Goal: Information Seeking & Learning: Check status

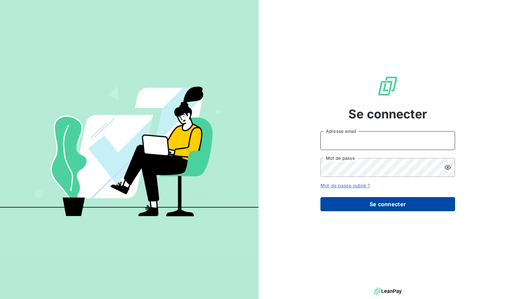
type input "[EMAIL_ADDRESS][DOMAIN_NAME]"
click at [380, 199] on button "Se connecter" at bounding box center [387, 204] width 135 height 14
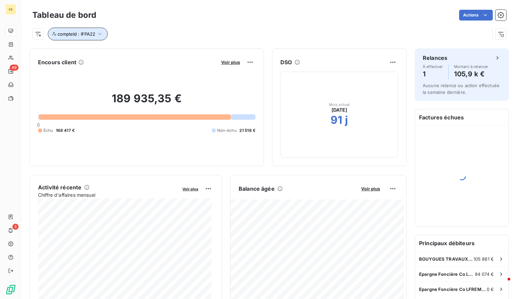
click at [89, 35] on span "compteId : IFPA22" at bounding box center [77, 33] width 38 height 5
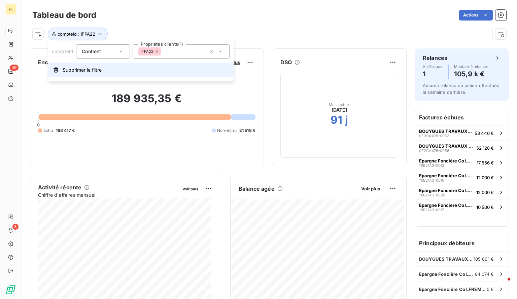
click at [84, 67] on span "Supprimer le filtre" at bounding box center [82, 70] width 39 height 7
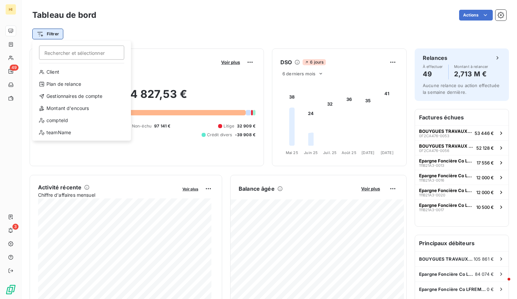
click at [52, 30] on html "HI 49 3 Tableau de bord Actions Filtrer Rechercher et sélectionner Client Plan …" at bounding box center [258, 149] width 517 height 299
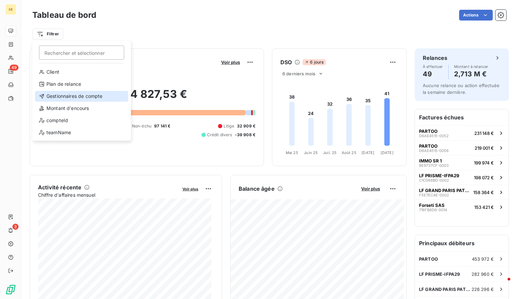
click at [76, 94] on div "Gestionnaires de compte" at bounding box center [81, 96] width 93 height 11
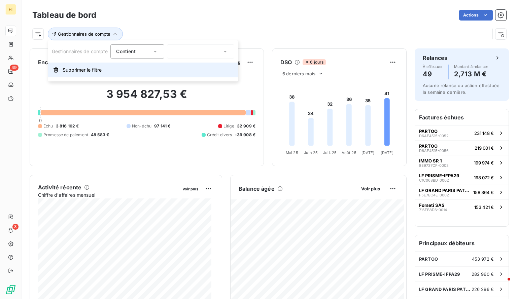
click at [183, 70] on button "Supprimer le filtre" at bounding box center [143, 70] width 190 height 15
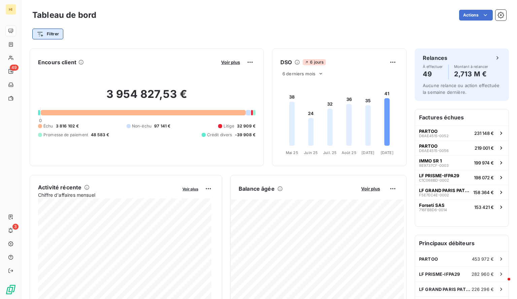
click at [59, 32] on html "HI 49 3 Tableau de bord Actions Filtrer Encours client Voir plus 3 954 827,53 €…" at bounding box center [258, 149] width 517 height 299
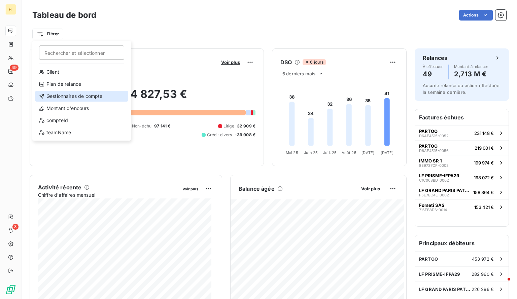
click at [83, 100] on div "Gestionnaires de compte" at bounding box center [81, 96] width 93 height 11
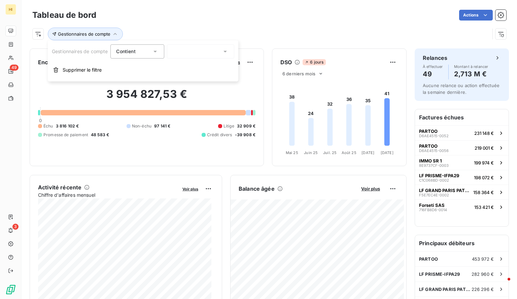
click at [180, 48] on div at bounding box center [200, 51] width 67 height 14
type input "tj"
click at [191, 80] on span "Tiphaine Josse" at bounding box center [198, 80] width 34 height 7
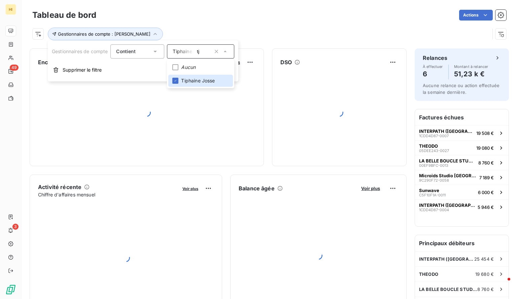
click at [291, 21] on div "Tableau de bord Actions" at bounding box center [268, 15] width 473 height 14
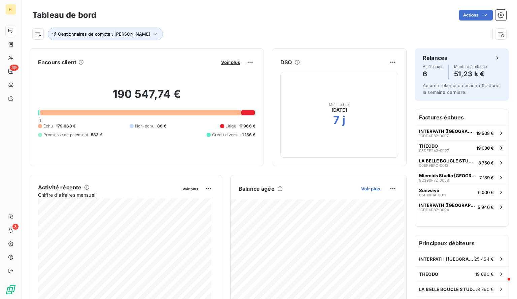
click at [364, 189] on span "Voir plus" at bounding box center [370, 188] width 19 height 5
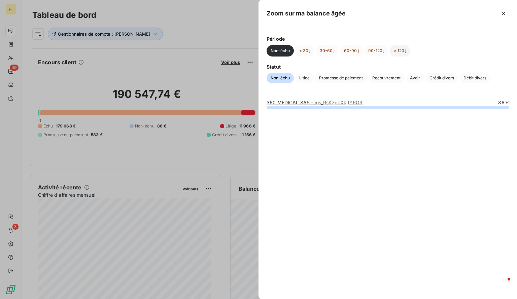
click at [400, 49] on button "> 120 j" at bounding box center [399, 50] width 21 height 11
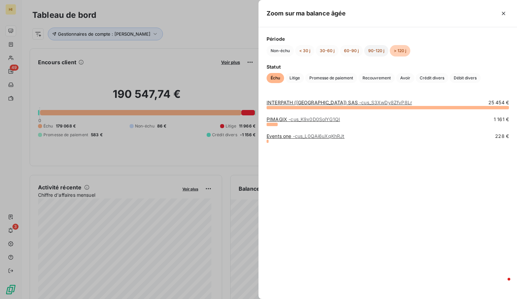
click at [376, 51] on button "90-120 j" at bounding box center [376, 50] width 24 height 11
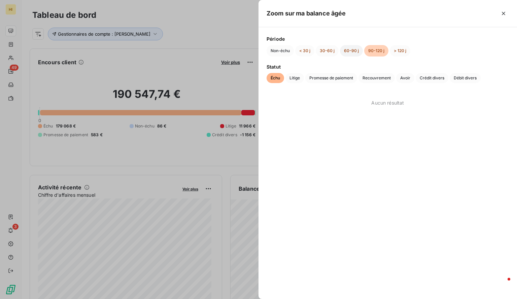
click at [348, 51] on button "60-90 j" at bounding box center [351, 50] width 23 height 11
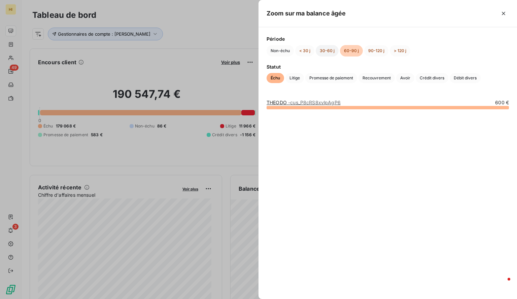
click at [322, 50] on button "30-60 j" at bounding box center [326, 50] width 23 height 11
click at [303, 50] on button "< 30 j" at bounding box center [304, 50] width 19 height 11
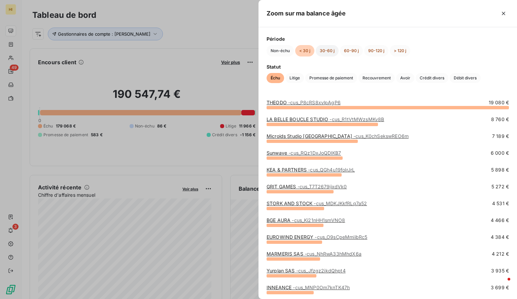
click at [328, 50] on button "30-60 j" at bounding box center [326, 50] width 23 height 11
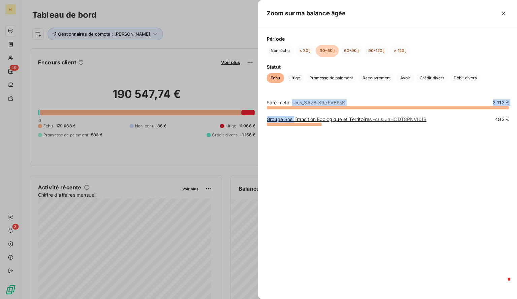
drag, startPoint x: 311, startPoint y: 101, endPoint x: 296, endPoint y: 117, distance: 22.1
click at [296, 117] on div "Safe metal - cus_SAzBrX9eFV6SsK 2 112 € Groupe Sos Transition Ecologique et Ter…" at bounding box center [387, 195] width 258 height 208
click at [298, 53] on button "< 30 j" at bounding box center [304, 50] width 19 height 11
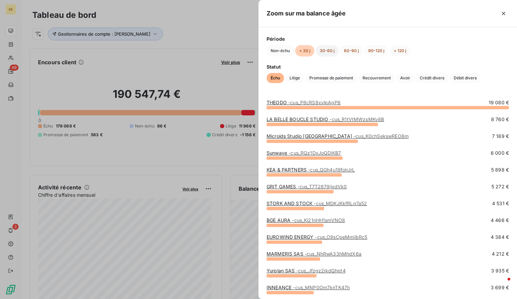
click at [320, 47] on button "30-60 j" at bounding box center [326, 50] width 23 height 11
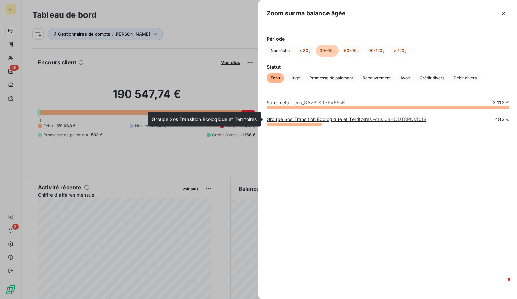
click at [331, 119] on link "Groupe Sos Transition Ecologique et Territoires - cus_JaHCDT8PNVI0fB" at bounding box center [346, 119] width 160 height 6
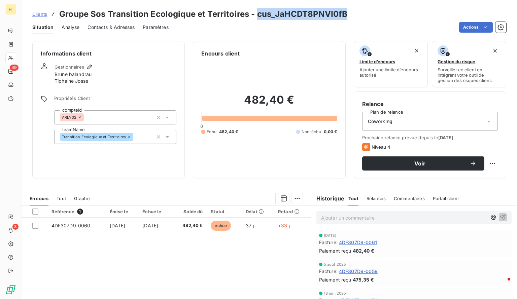
drag, startPoint x: 354, startPoint y: 13, endPoint x: 256, endPoint y: 17, distance: 98.9
click at [256, 17] on div "Clients Groupe Sos Transition Ecologique et Territoires - cus_JaHCDT8PNVI0fB" at bounding box center [269, 14] width 495 height 12
copy h3 "cus_JaHCDT8PNVI0fB"
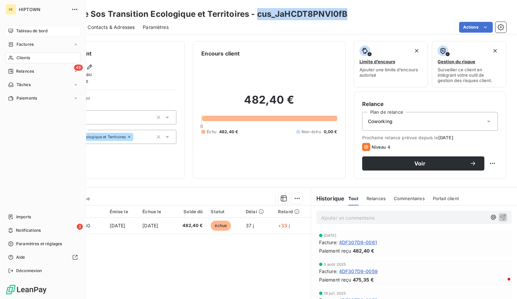
click at [28, 32] on span "Tableau de bord" at bounding box center [31, 31] width 31 height 6
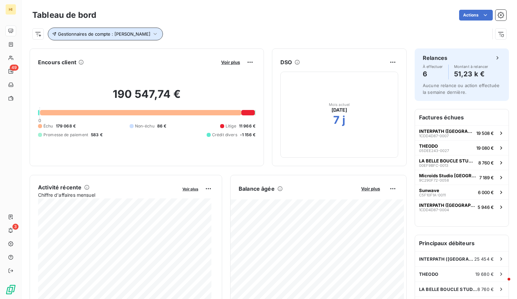
click at [152, 33] on icon "button" at bounding box center [155, 34] width 7 height 7
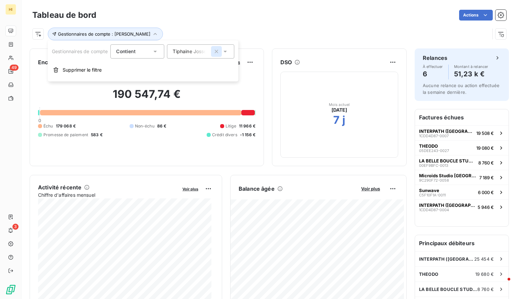
click at [215, 54] on icon "button" at bounding box center [216, 51] width 7 height 7
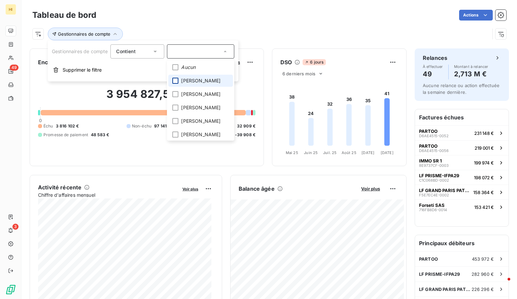
click at [178, 79] on div at bounding box center [175, 81] width 6 height 6
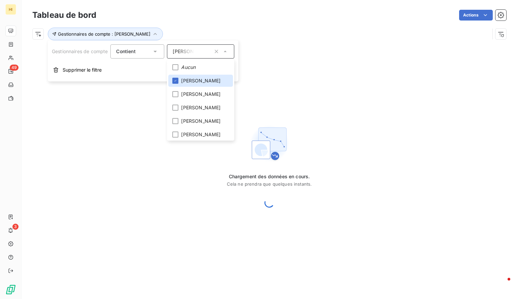
click at [199, 28] on div "Gestionnaires de compte : [PERSON_NAME]" at bounding box center [260, 34] width 457 height 13
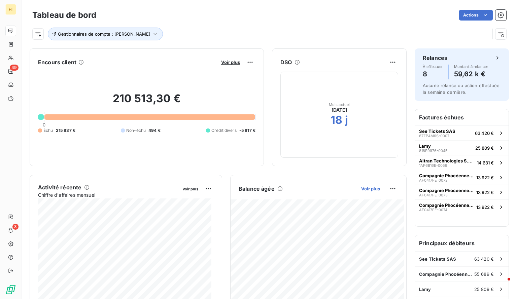
click at [364, 187] on span "Voir plus" at bounding box center [370, 188] width 19 height 5
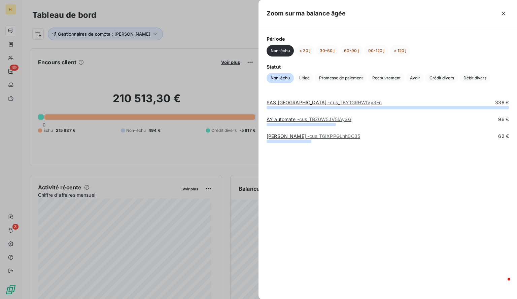
click at [177, 85] on div at bounding box center [258, 149] width 517 height 299
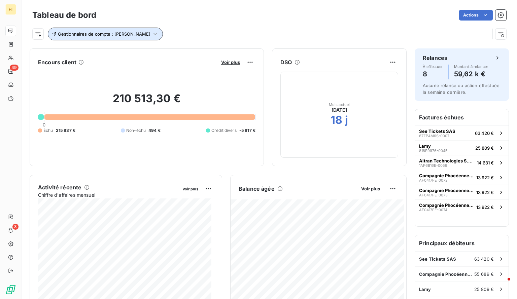
click at [152, 36] on icon "button" at bounding box center [155, 34] width 7 height 7
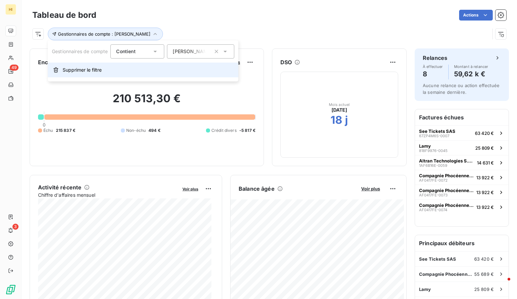
click at [88, 74] on button "Supprimer le filtre" at bounding box center [143, 70] width 190 height 15
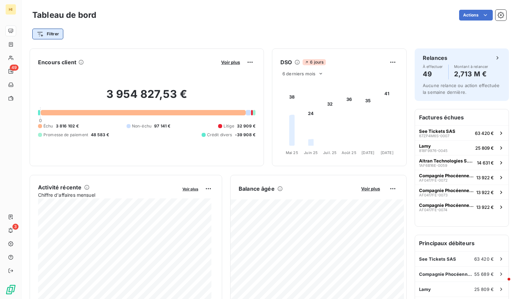
click at [57, 35] on html "HI 49 3 Tableau de bord Actions Filtrer Encours client Voir plus 3 954 827,53 €…" at bounding box center [258, 149] width 517 height 299
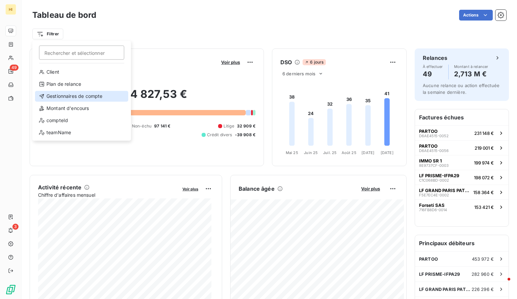
click at [75, 95] on div "Gestionnaires de compte" at bounding box center [81, 96] width 93 height 11
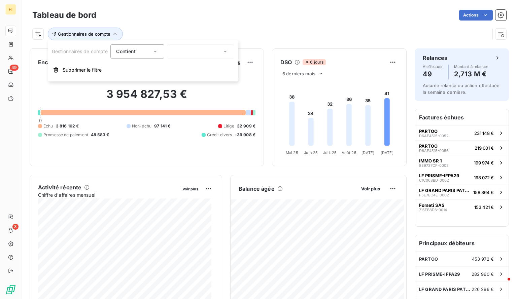
click at [177, 51] on input "text" at bounding box center [175, 51] width 5 height 6
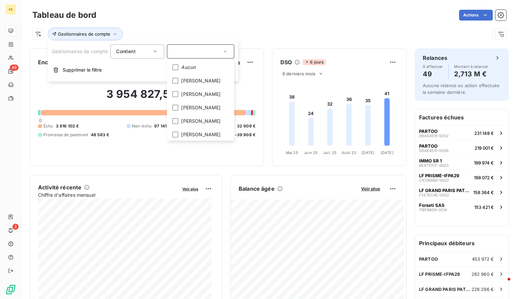
click at [186, 52] on input "text" at bounding box center [197, 51] width 49 height 6
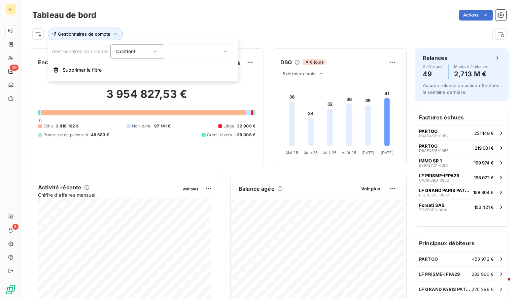
click at [186, 52] on div at bounding box center [200, 51] width 67 height 14
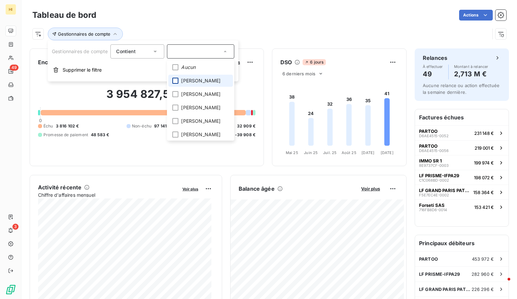
click at [177, 81] on div at bounding box center [175, 81] width 6 height 6
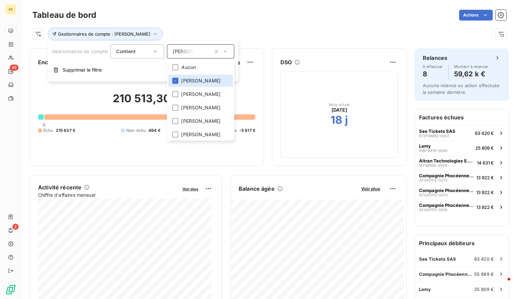
click at [255, 34] on div "Gestionnaires de compte : [PERSON_NAME]" at bounding box center [260, 34] width 457 height 13
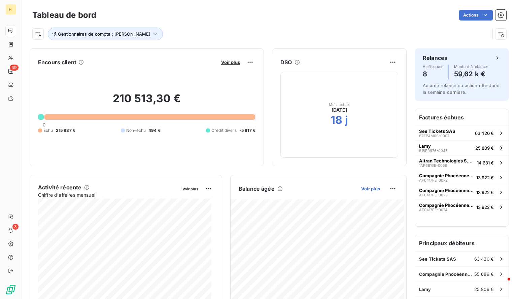
click at [364, 187] on span "Voir plus" at bounding box center [370, 188] width 19 height 5
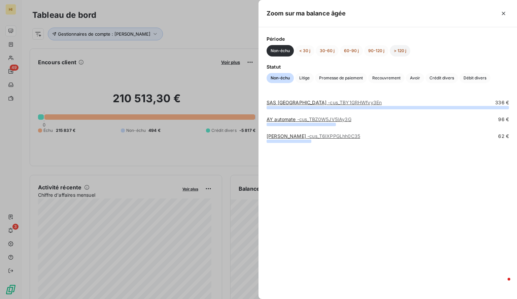
click at [400, 53] on button "> 120 j" at bounding box center [399, 50] width 21 height 11
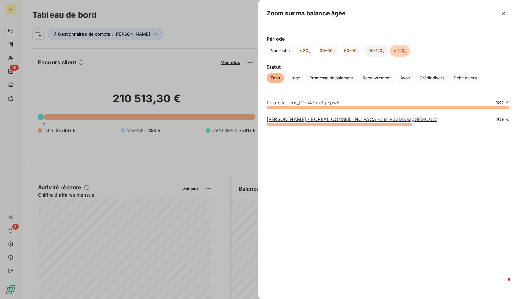
click at [379, 50] on button "90-120 j" at bounding box center [376, 50] width 24 height 11
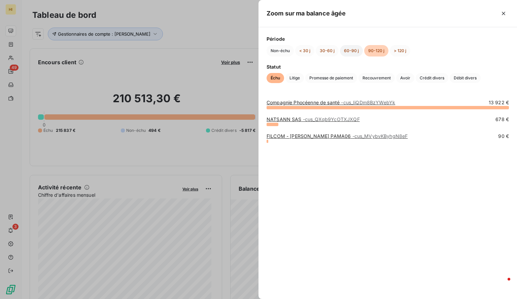
click at [349, 49] on button "60-90 j" at bounding box center [351, 50] width 23 height 11
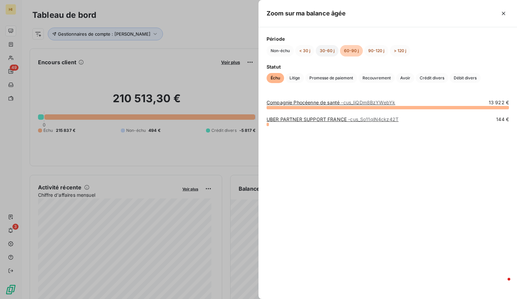
click at [325, 49] on button "30-60 j" at bounding box center [326, 50] width 23 height 11
click at [302, 49] on button "< 30 j" at bounding box center [304, 50] width 19 height 11
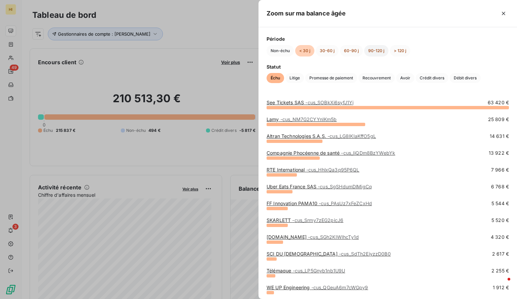
click at [376, 50] on button "90-120 j" at bounding box center [376, 50] width 24 height 11
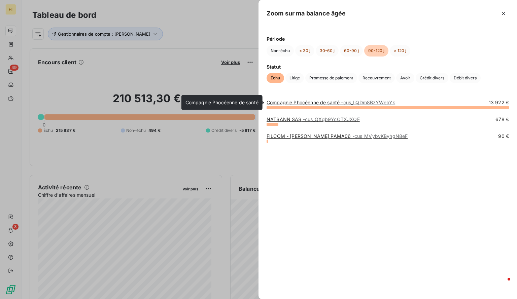
click at [324, 101] on link "Compagnie Phocéenne de santé - cus_IiQDm8BzYWebYk" at bounding box center [330, 103] width 128 height 6
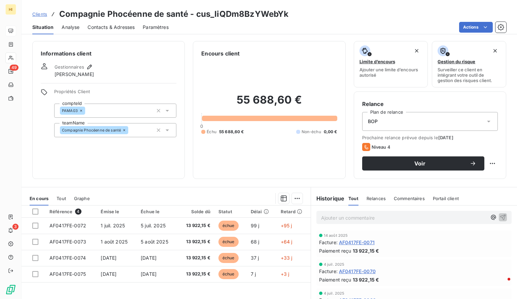
scroll to position [15, 0]
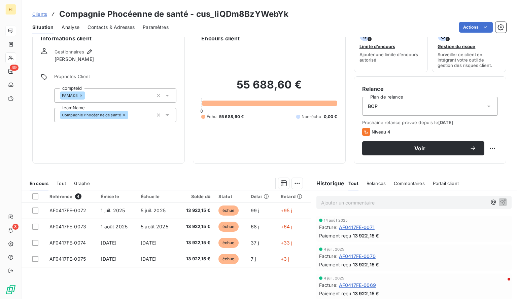
click at [72, 27] on span "Analyse" at bounding box center [71, 27] width 18 height 7
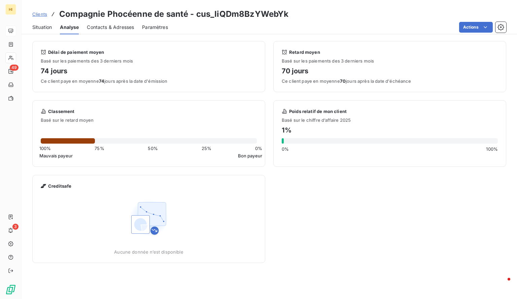
click at [48, 26] on span "Situation" at bounding box center [42, 27] width 20 height 7
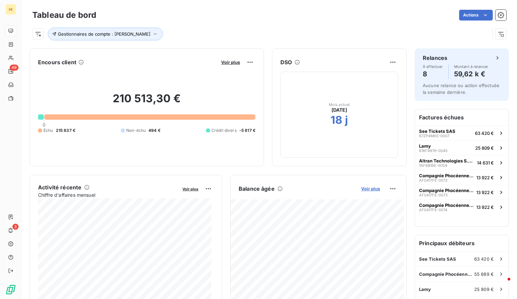
click at [365, 187] on span "Voir plus" at bounding box center [370, 188] width 19 height 5
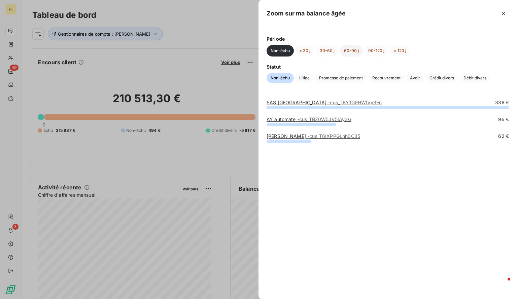
click at [353, 51] on button "60-90 j" at bounding box center [351, 50] width 23 height 11
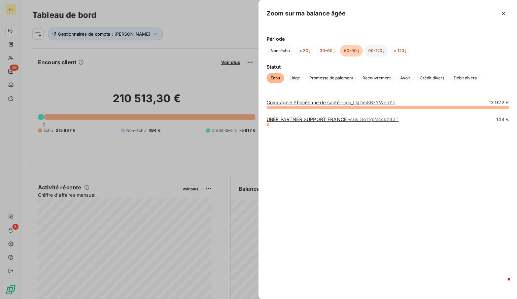
click at [378, 49] on button "90-120 j" at bounding box center [376, 50] width 24 height 11
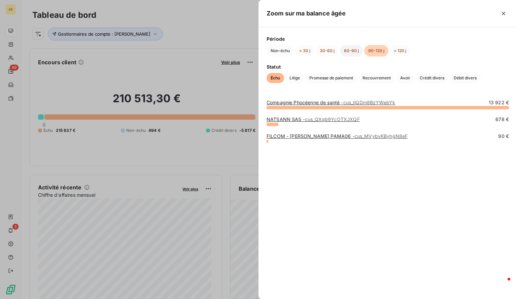
click at [354, 50] on button "60-90 j" at bounding box center [351, 50] width 23 height 11
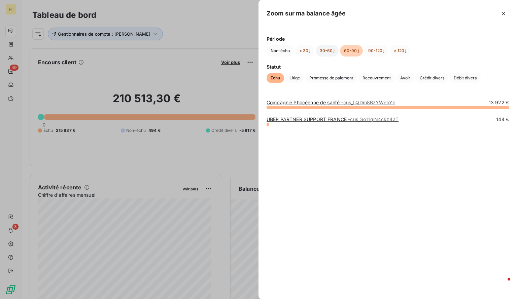
click at [335, 48] on button "30-60 j" at bounding box center [326, 50] width 23 height 11
click at [306, 49] on button "< 30 j" at bounding box center [304, 50] width 19 height 11
